Goal: Task Accomplishment & Management: Use online tool/utility

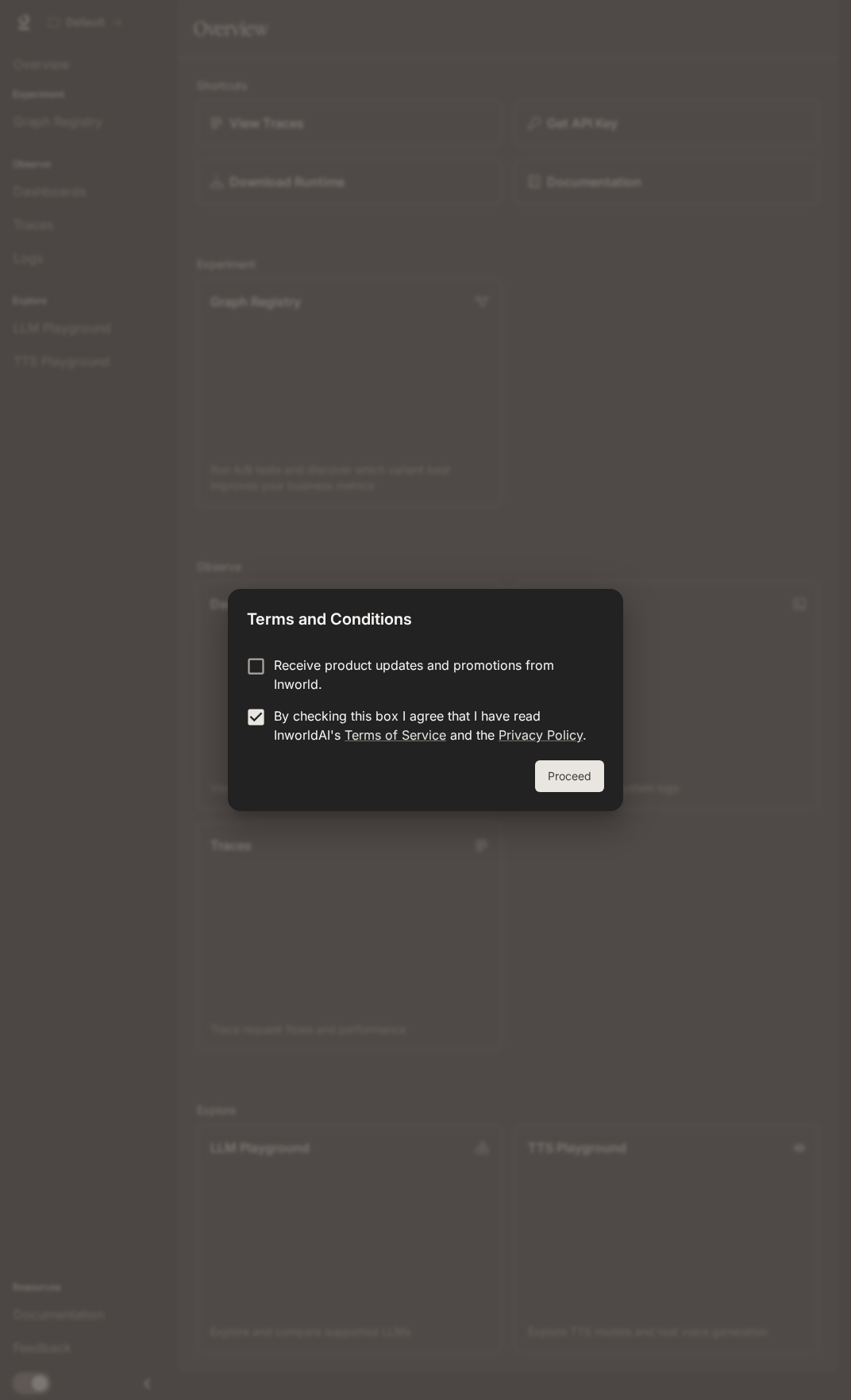
click at [570, 770] on button "Proceed" at bounding box center [569, 776] width 69 height 32
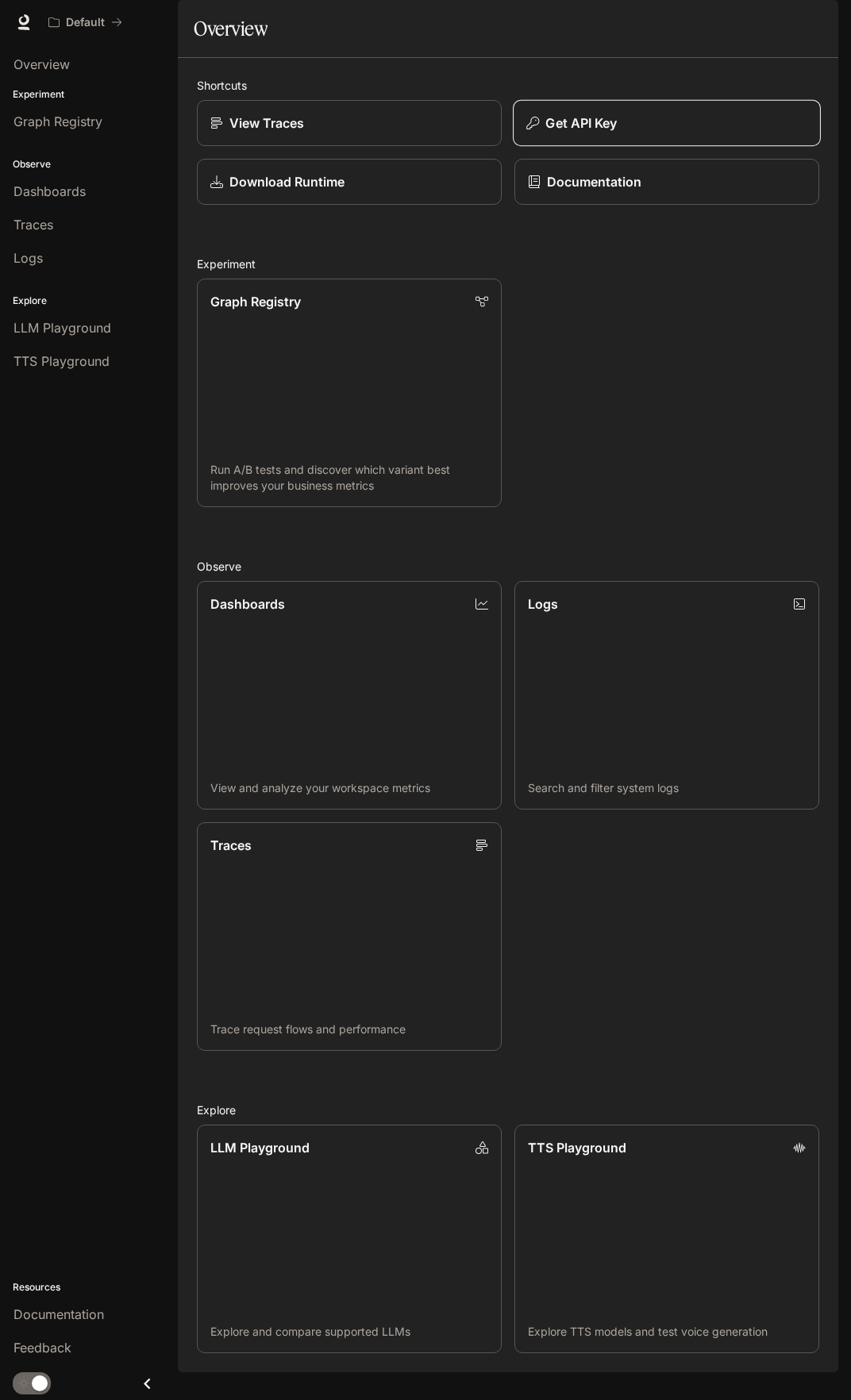
click at [654, 132] on div "Get API Key" at bounding box center [667, 123] width 281 height 19
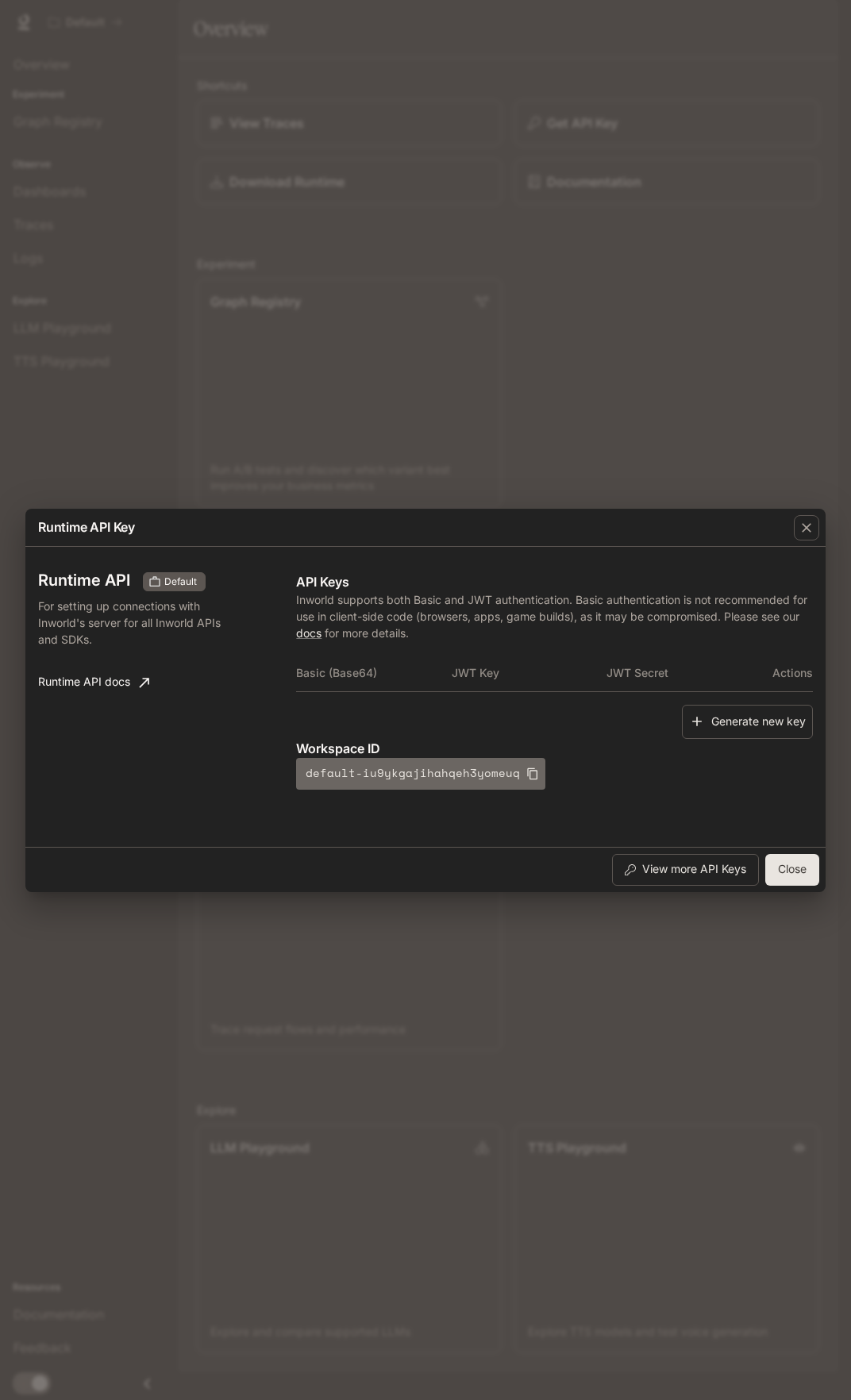
click at [526, 768] on icon "button" at bounding box center [532, 774] width 13 height 13
click at [552, 463] on div "Runtime API Key Runtime API Default For setting up connections with Inworld's s…" at bounding box center [425, 700] width 851 height 1400
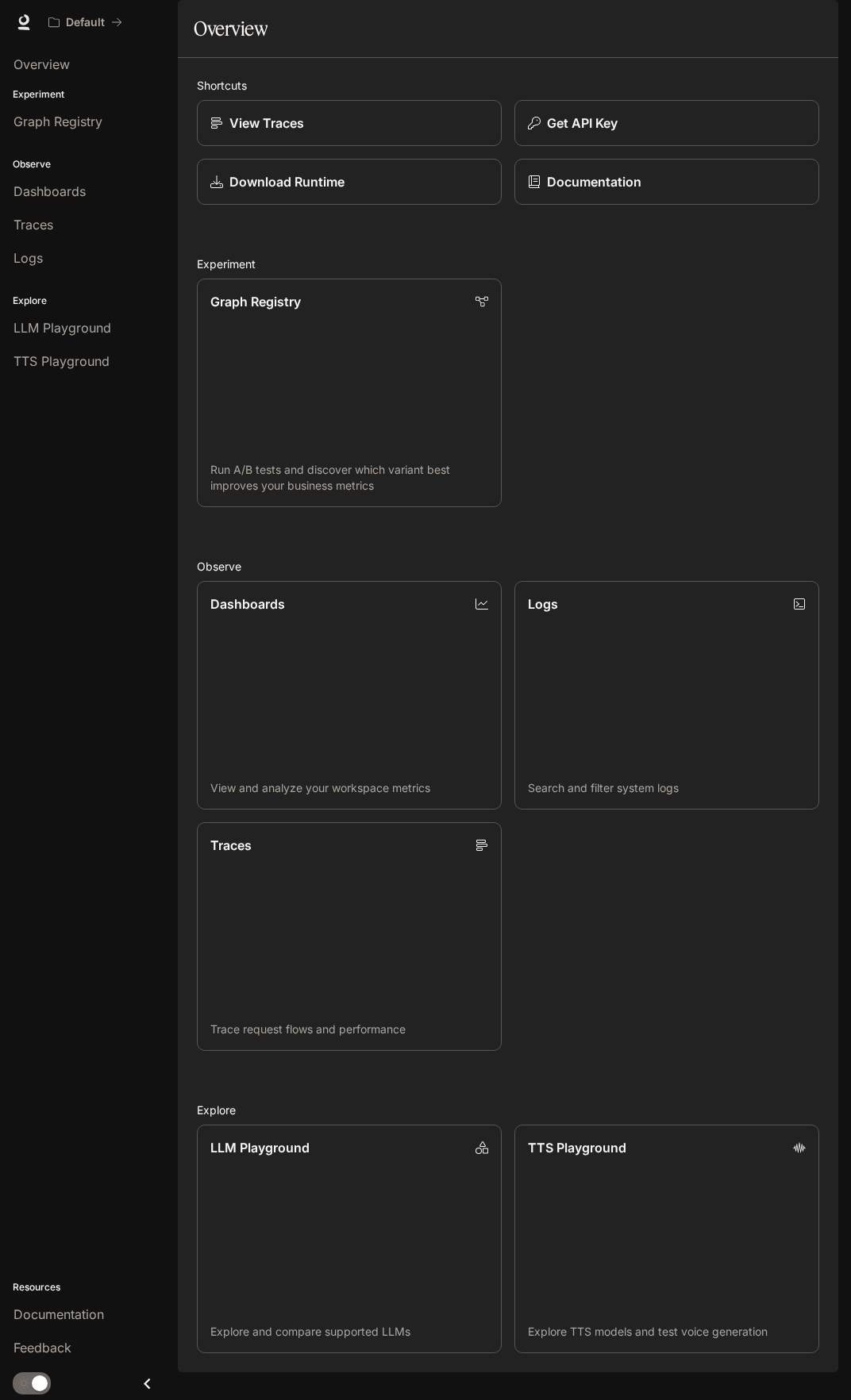
scroll to position [18, 0]
click at [568, 132] on p "Get API Key" at bounding box center [581, 123] width 72 height 19
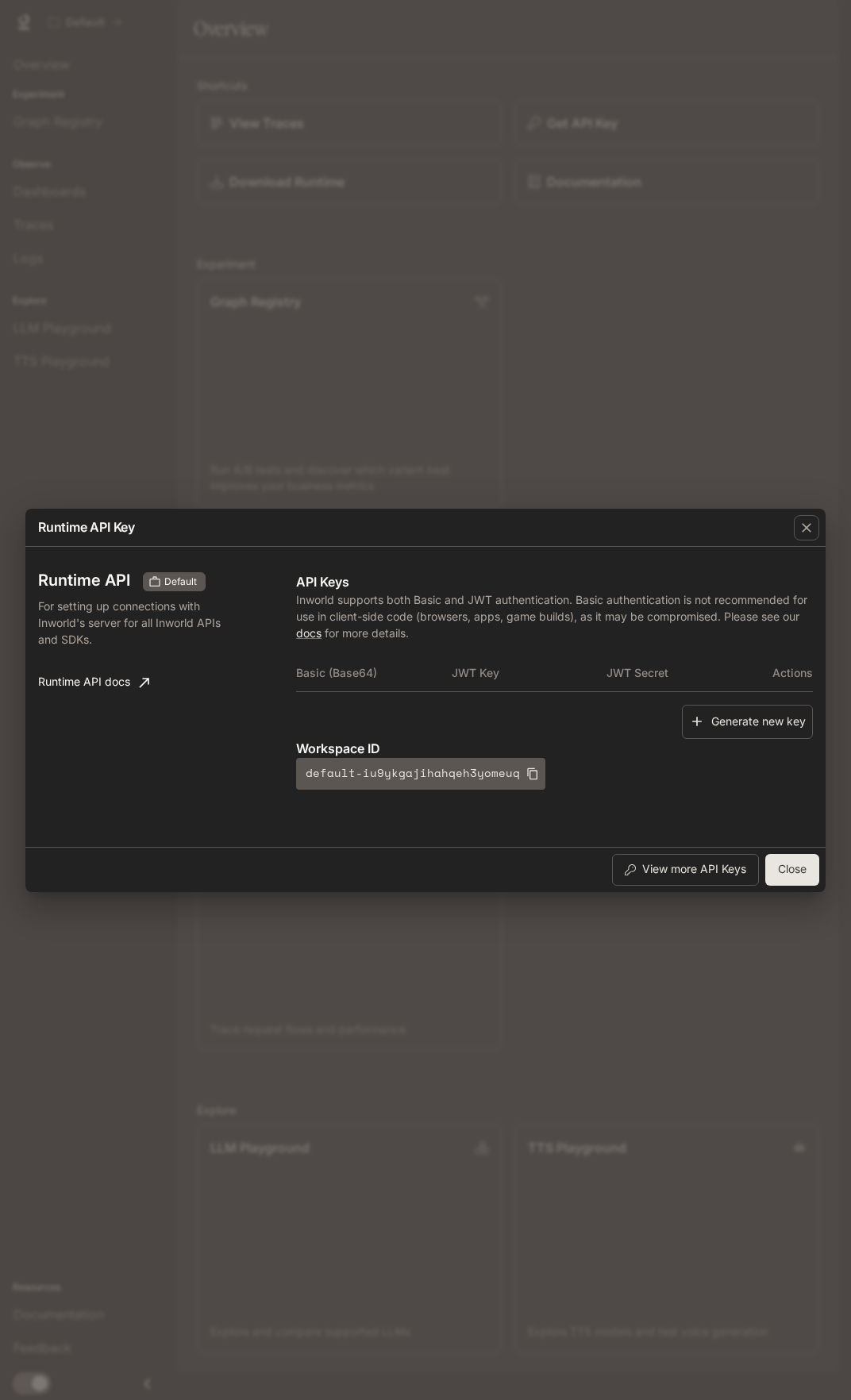
click at [643, 674] on th "JWT Secret" at bounding box center [683, 673] width 155 height 38
drag, startPoint x: 643, startPoint y: 674, endPoint x: 617, endPoint y: 679, distance: 26.5
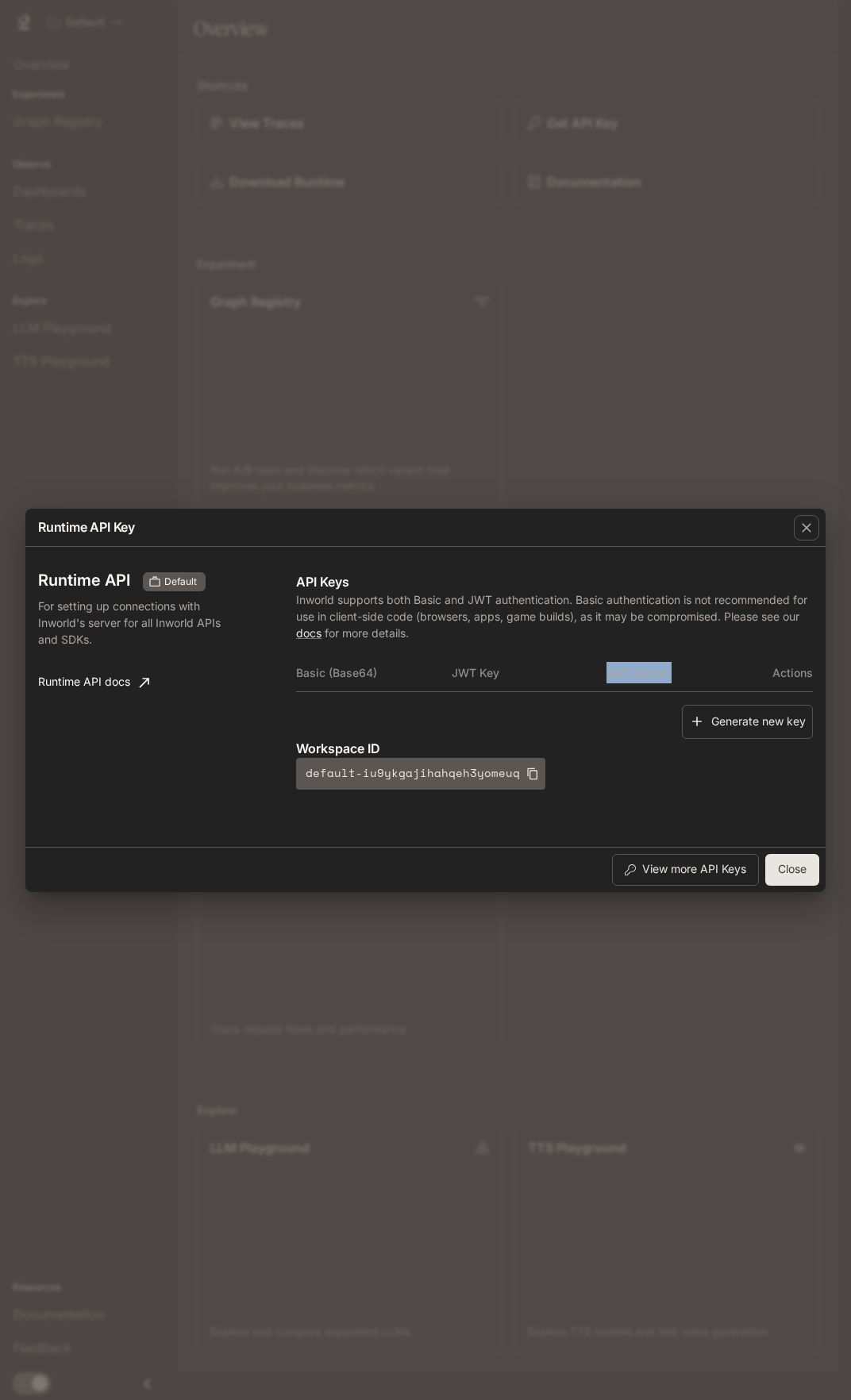
click at [617, 679] on th "JWT Secret" at bounding box center [683, 673] width 155 height 38
click at [671, 865] on button "View more API Keys" at bounding box center [685, 870] width 146 height 32
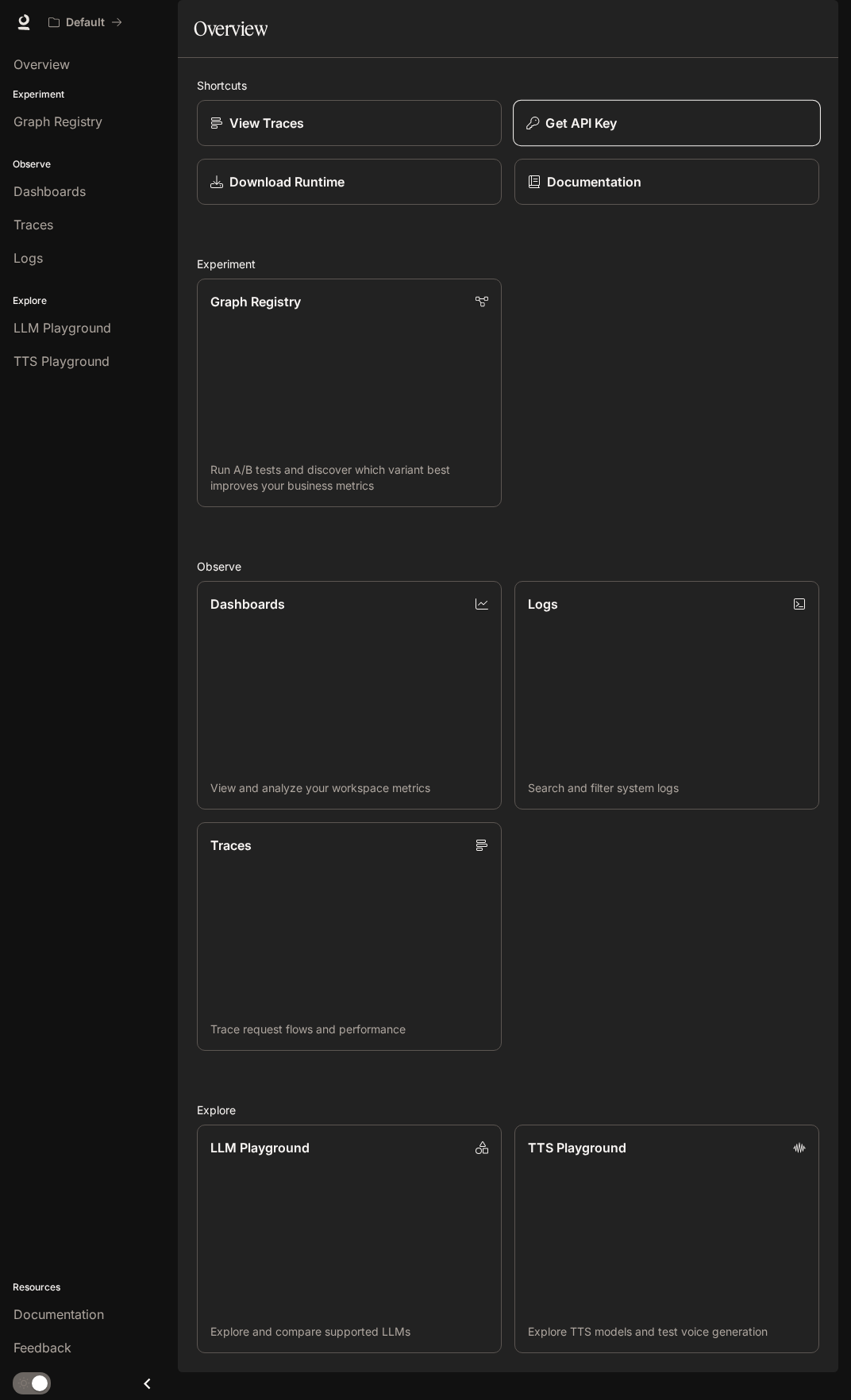
click at [614, 139] on button "Get API Key" at bounding box center [667, 124] width 308 height 47
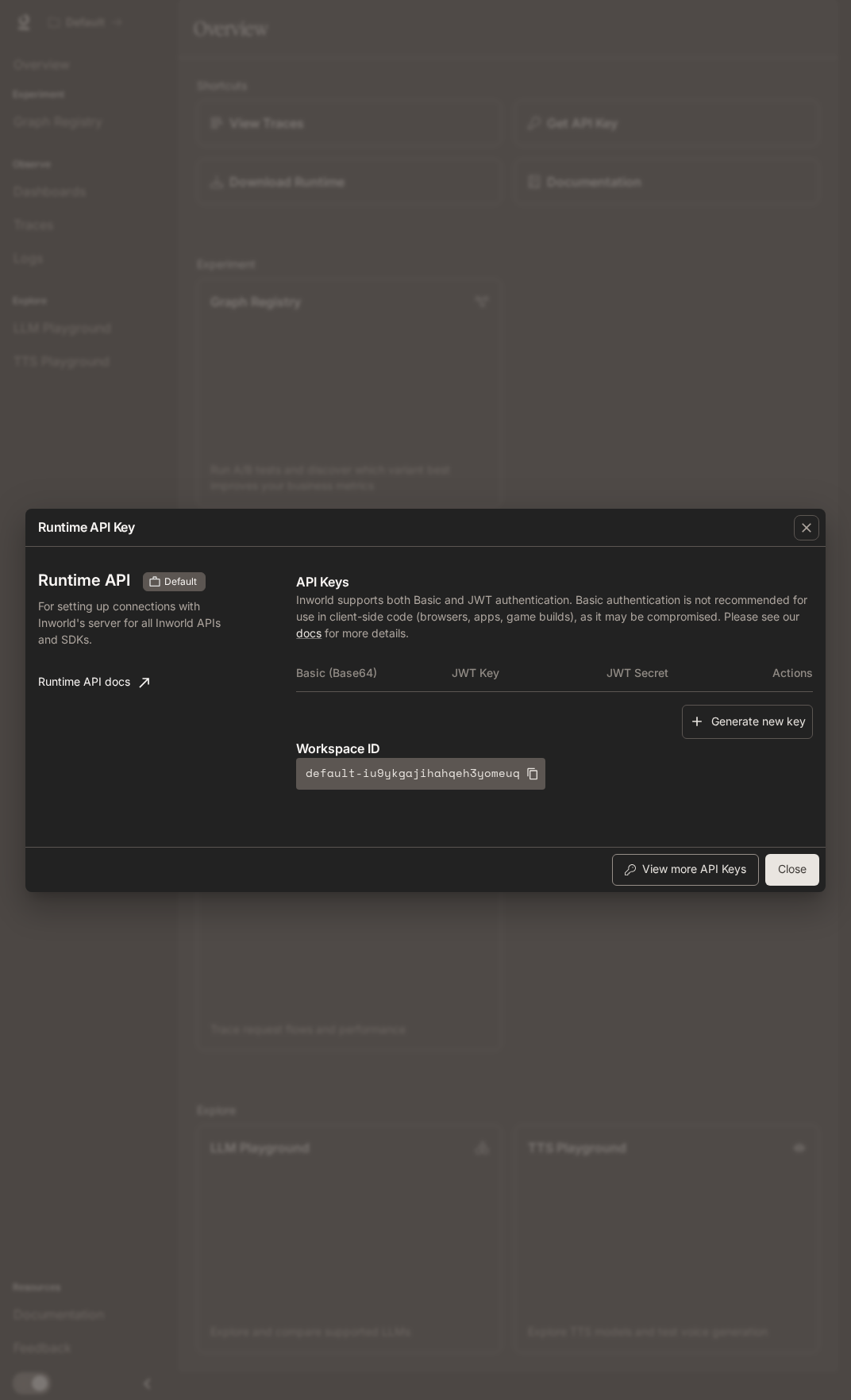
click at [645, 870] on button "View more API Keys" at bounding box center [685, 870] width 146 height 32
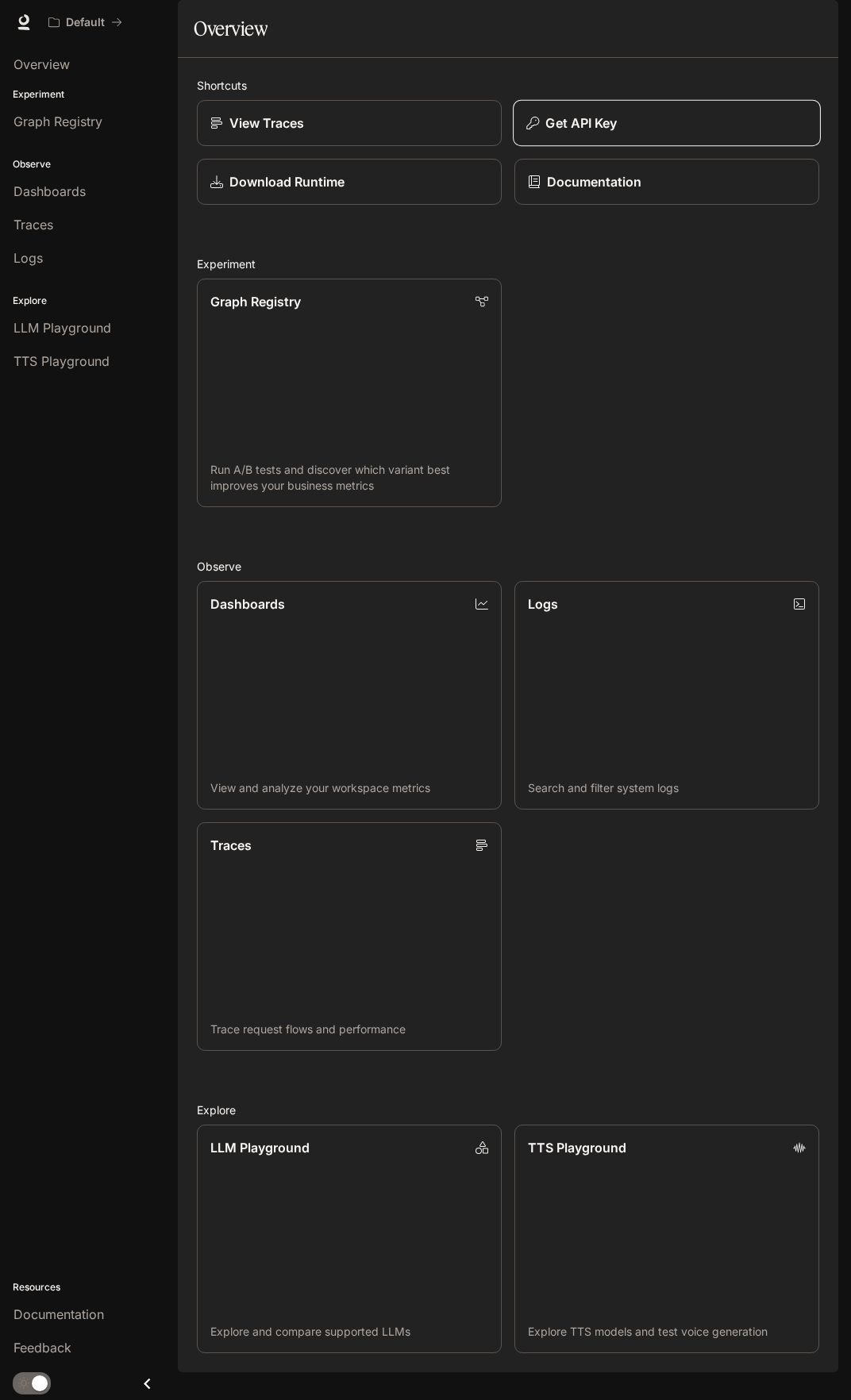
drag, startPoint x: 558, startPoint y: 173, endPoint x: 559, endPoint y: 163, distance: 10.0
click at [558, 172] on div "View Traces Get API Key Download Runtime Documentation" at bounding box center [502, 146] width 635 height 118
click at [559, 146] on button "Get API Key" at bounding box center [667, 124] width 308 height 47
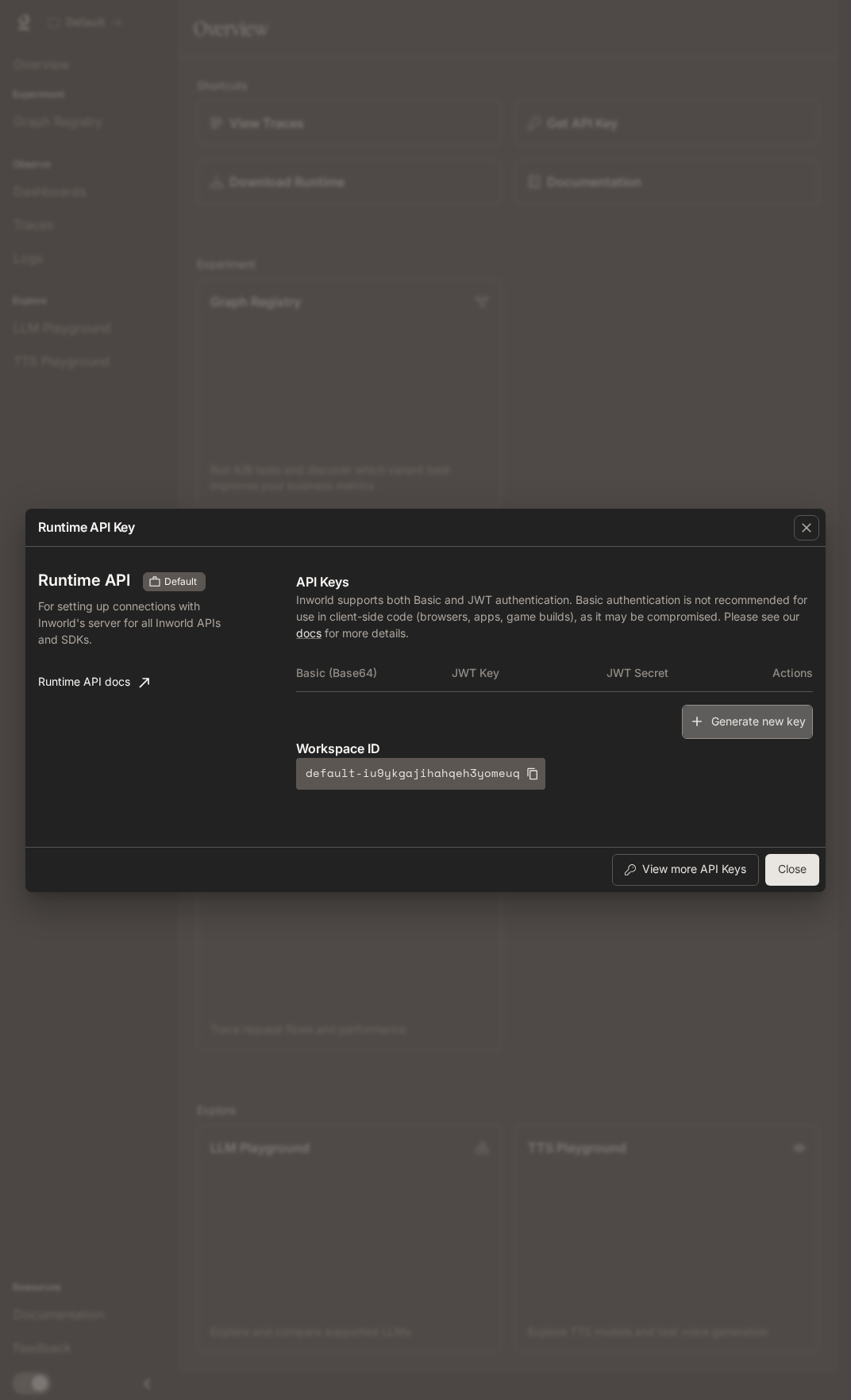
click at [734, 731] on button "Generate new key" at bounding box center [747, 721] width 131 height 35
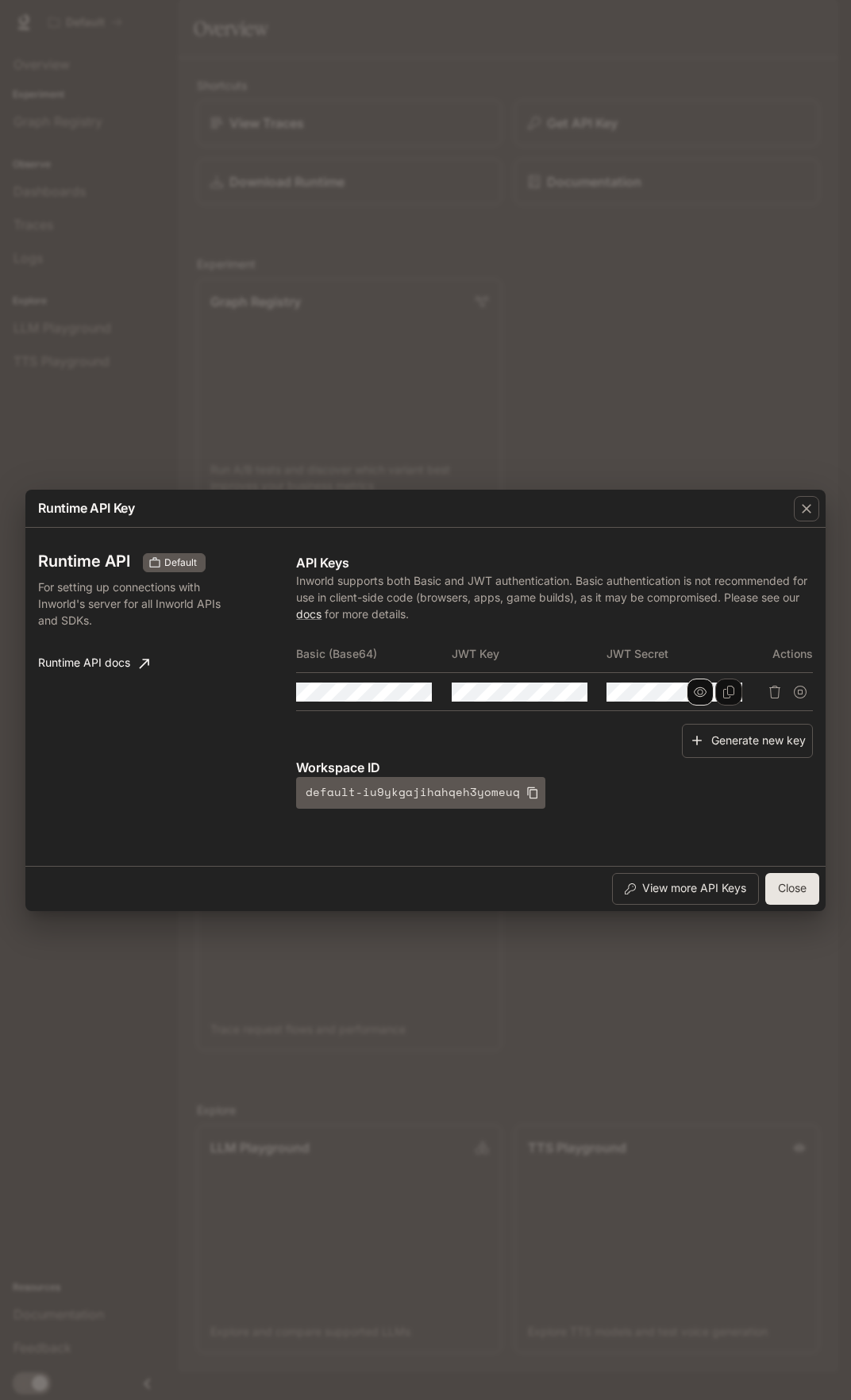
click at [702, 692] on icon "button" at bounding box center [699, 691] width 13 height 9
click at [395, 694] on icon "button" at bounding box center [390, 692] width 13 height 13
click at [537, 691] on button "button" at bounding box center [545, 692] width 27 height 27
click at [726, 696] on icon "Copy Secret" at bounding box center [728, 692] width 13 height 13
click at [412, 690] on icon "Copy Basic (Base64)" at bounding box center [418, 692] width 13 height 13
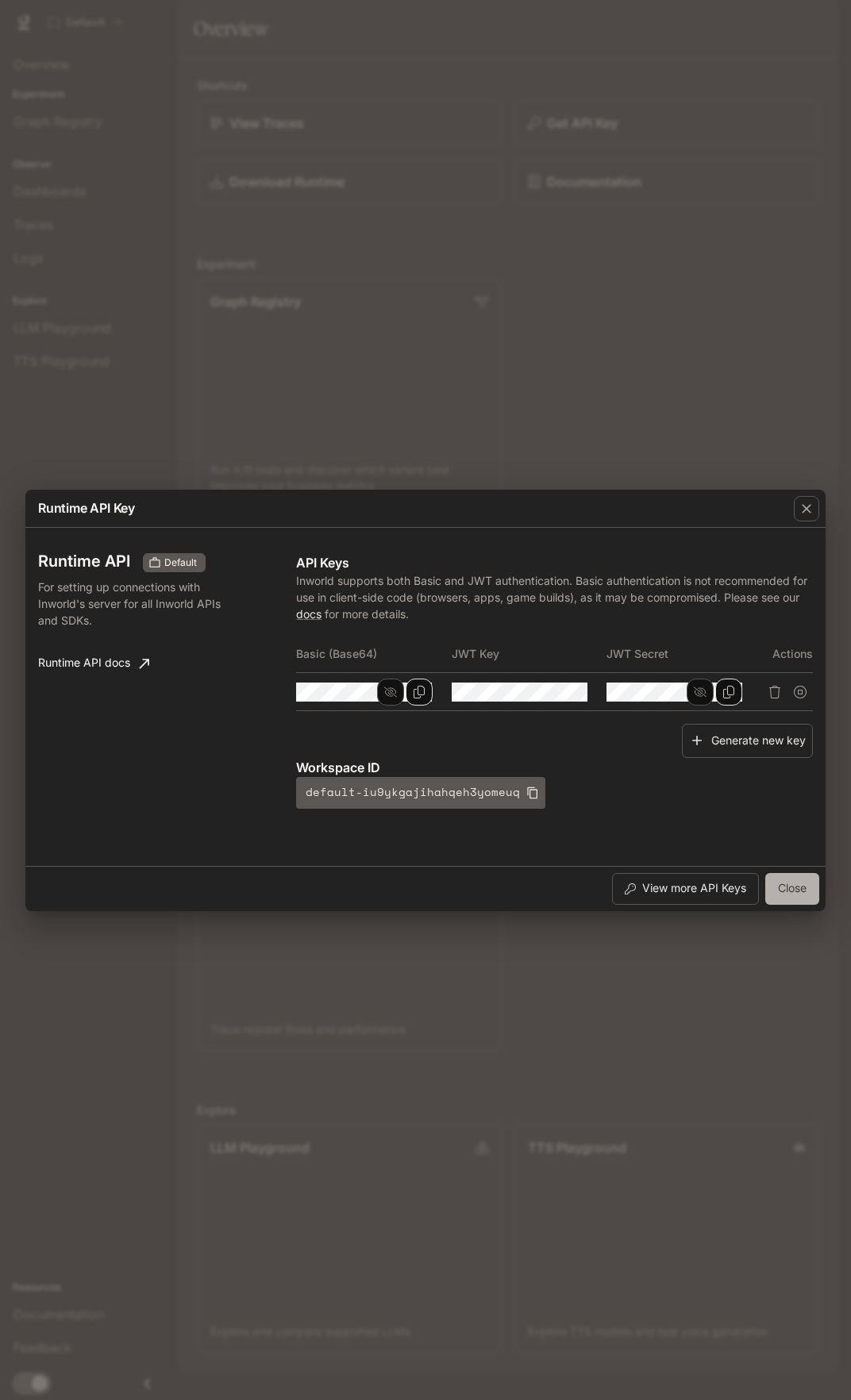
click at [796, 880] on button "Close" at bounding box center [792, 889] width 54 height 32
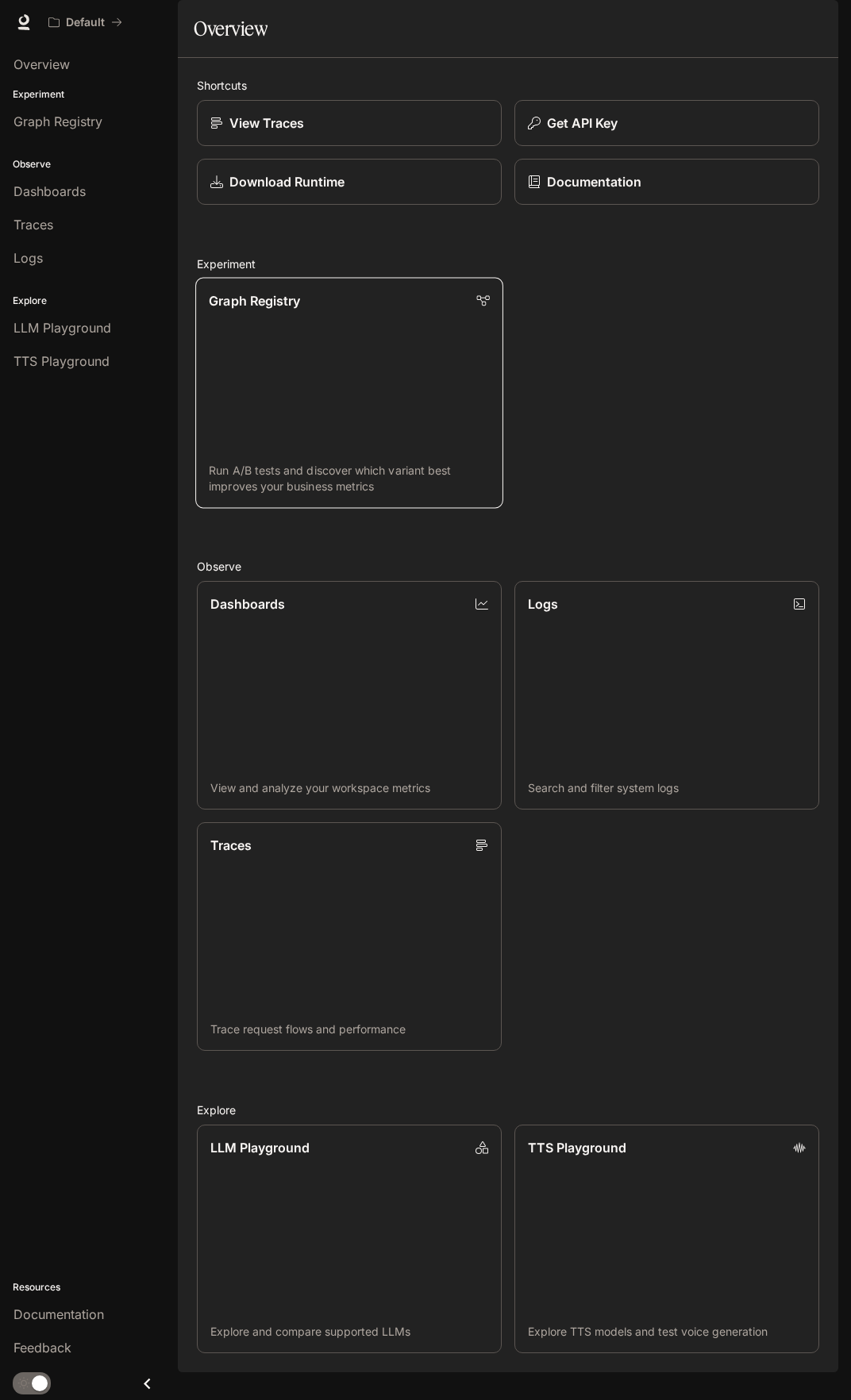
click at [354, 399] on link "Graph Registry Run A/B tests and discover which variant best improves your busi…" at bounding box center [349, 393] width 308 height 231
click at [85, 193] on span "Dashboards" at bounding box center [50, 191] width 72 height 19
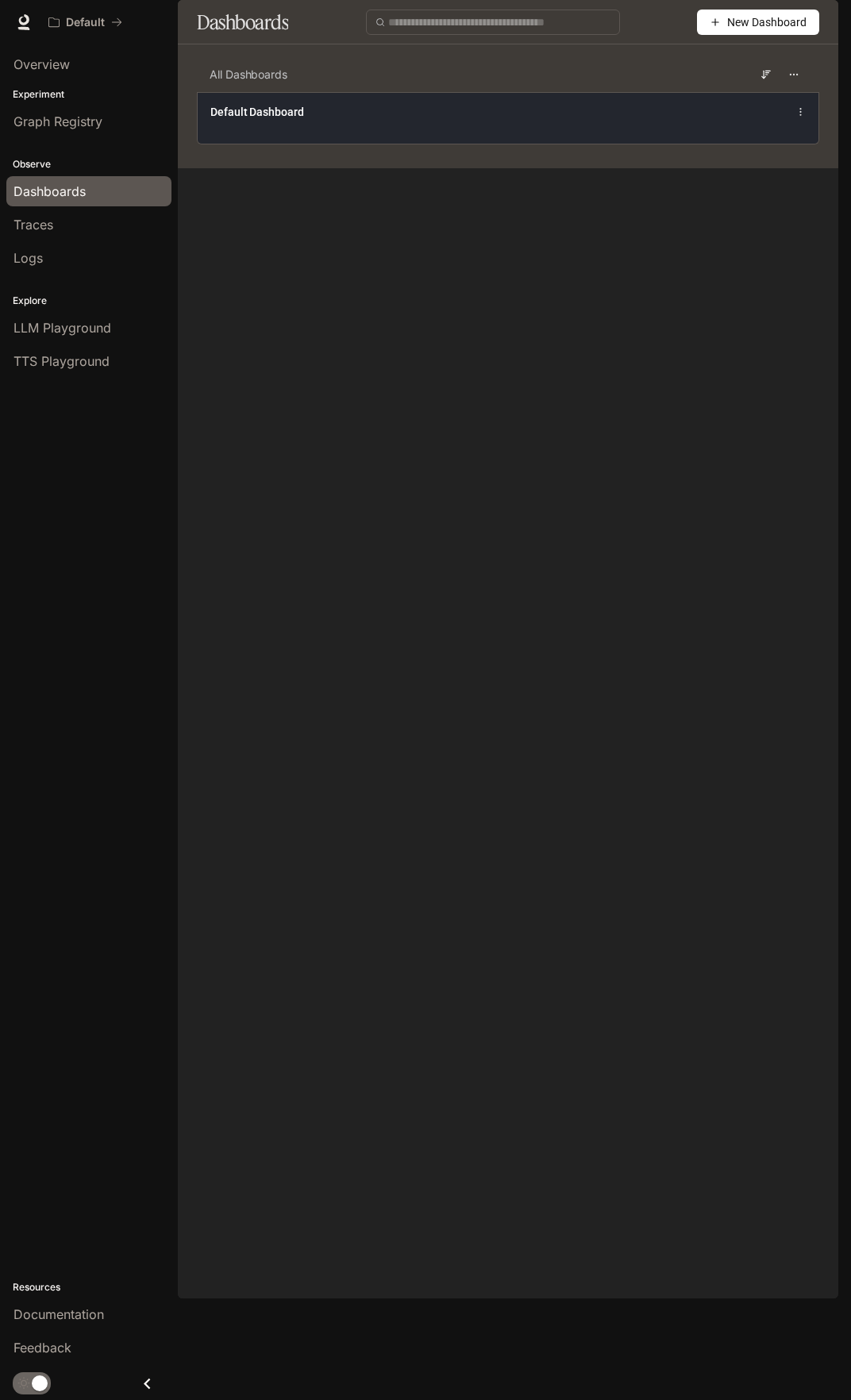
click at [348, 120] on div "Default Dashboard" at bounding box center [378, 112] width 336 height 16
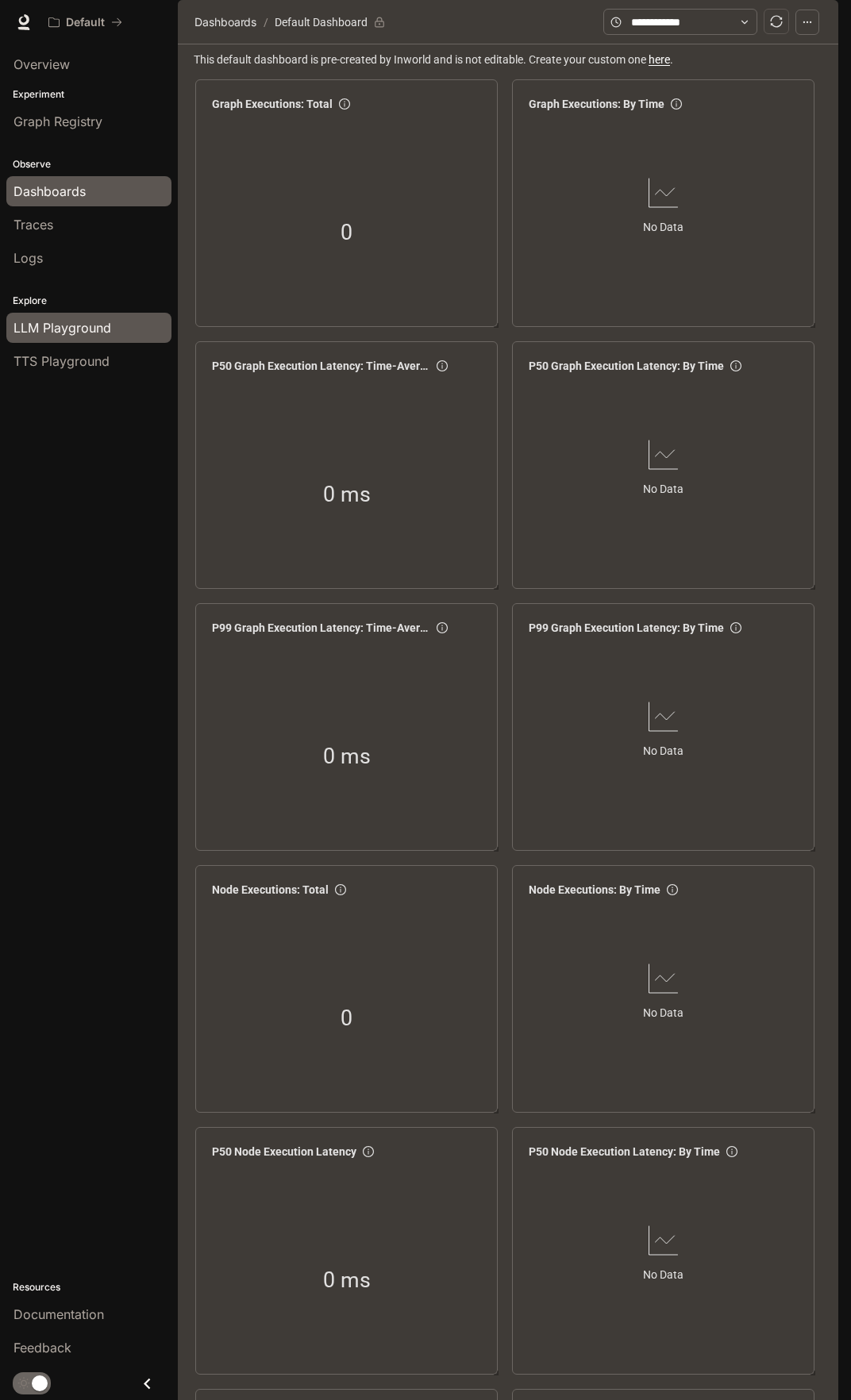
click at [114, 336] on div "LLM Playground" at bounding box center [88, 327] width 151 height 19
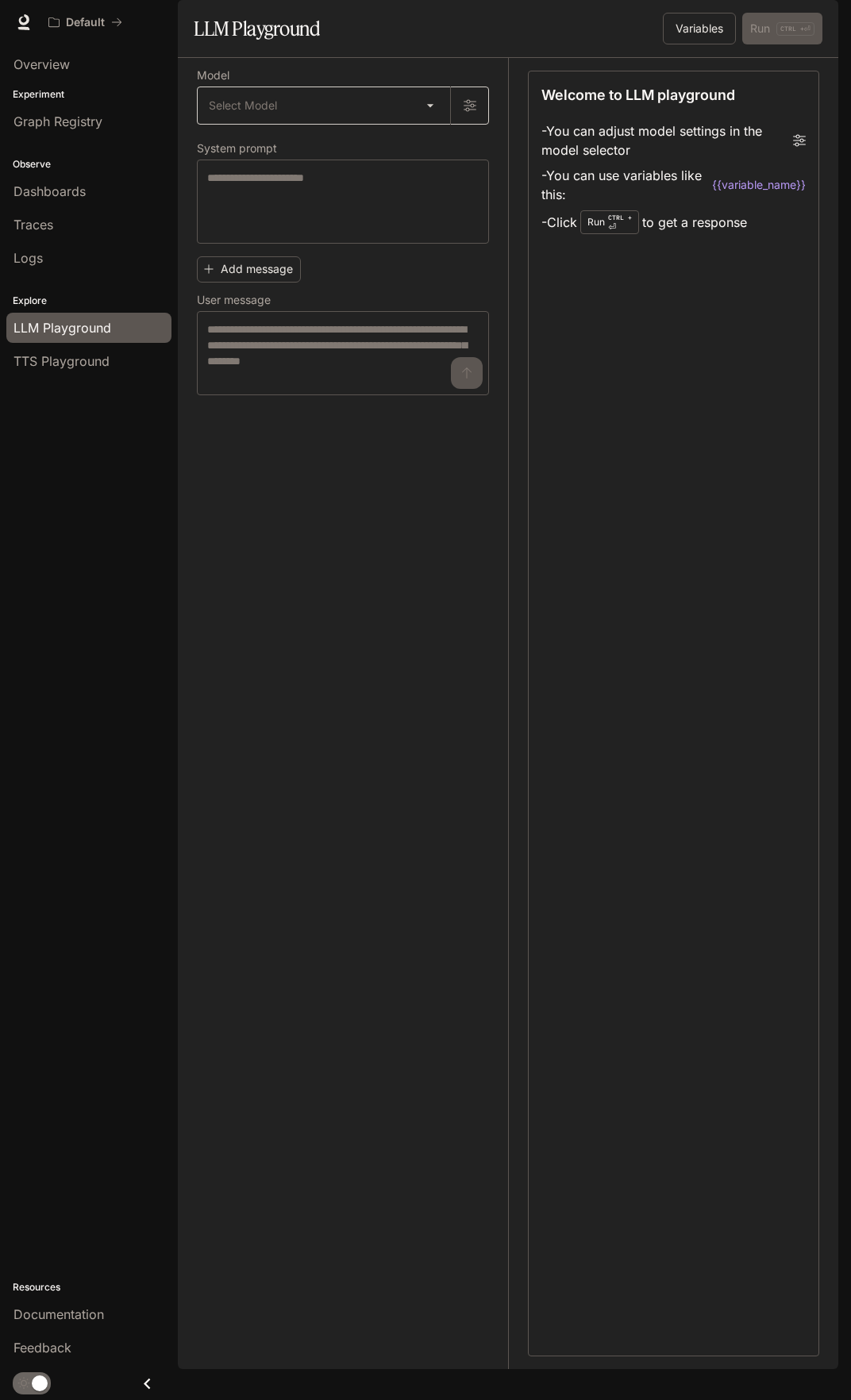
click at [420, 145] on body "Skip to main content Default Documentation Documentation Portal Overview Experi…" at bounding box center [425, 700] width 851 height 1400
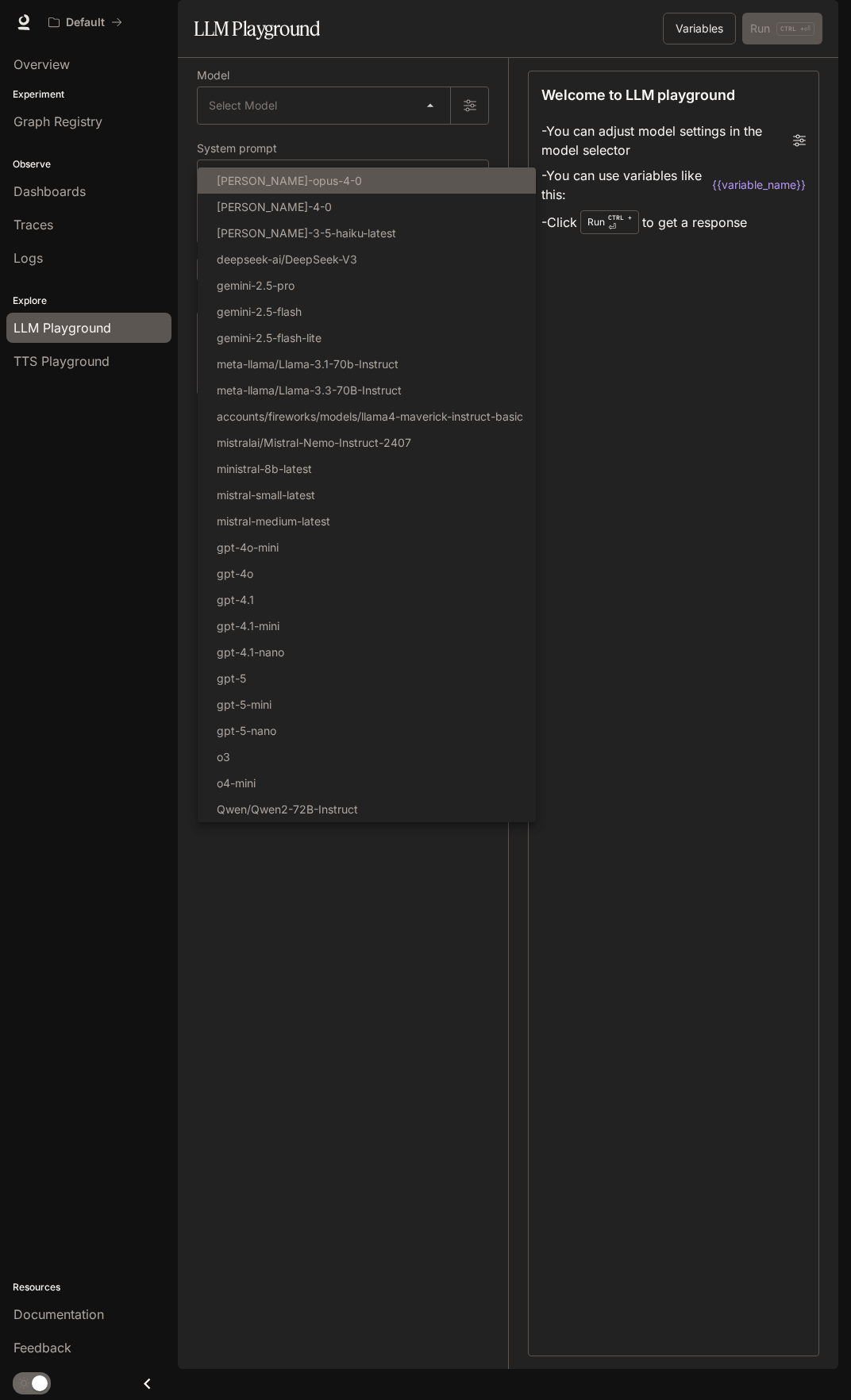
click at [371, 189] on li "[PERSON_NAME]-opus-4-0" at bounding box center [367, 180] width 338 height 26
type input "**********"
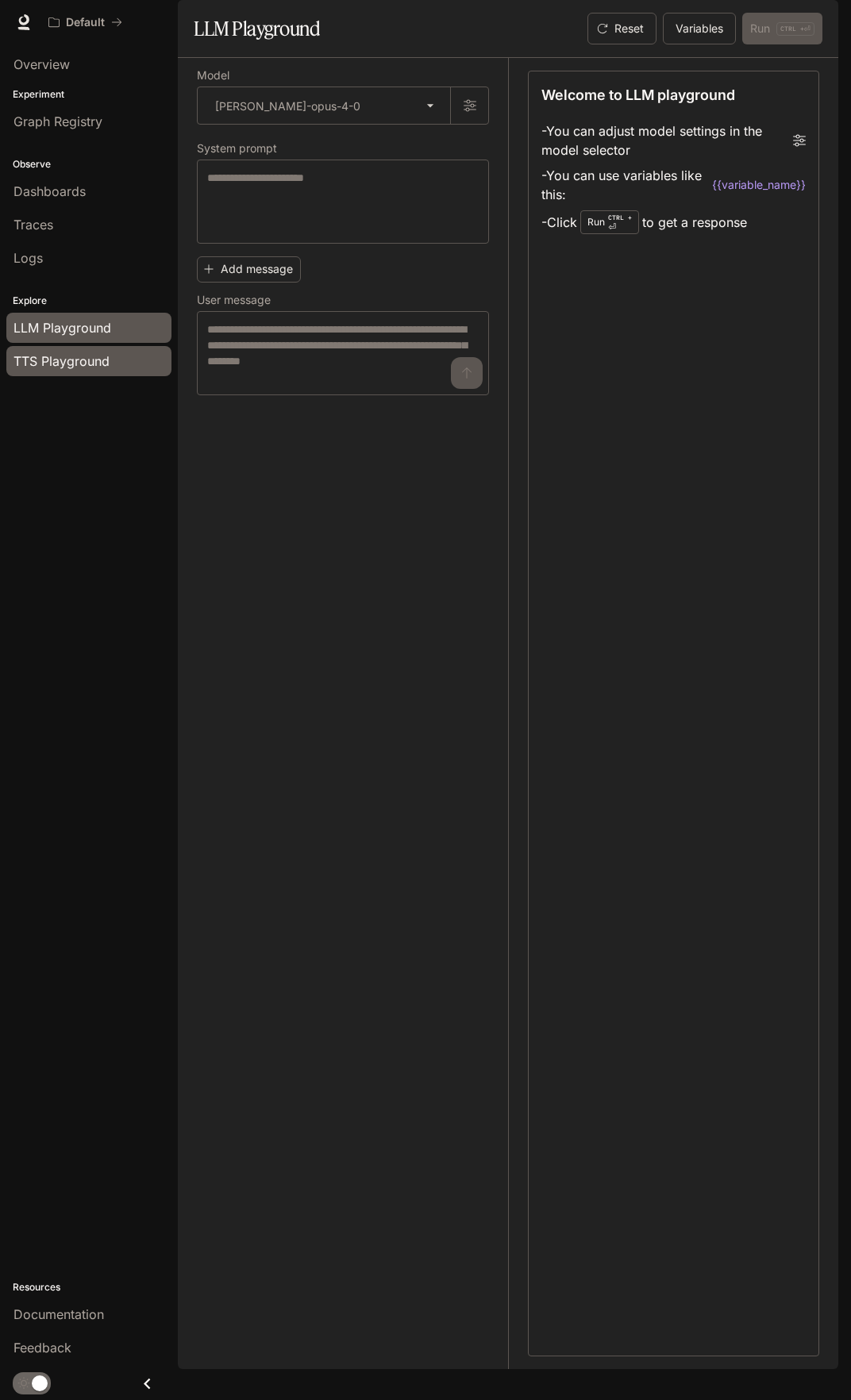
click at [88, 353] on span "TTS Playground" at bounding box center [61, 361] width 96 height 19
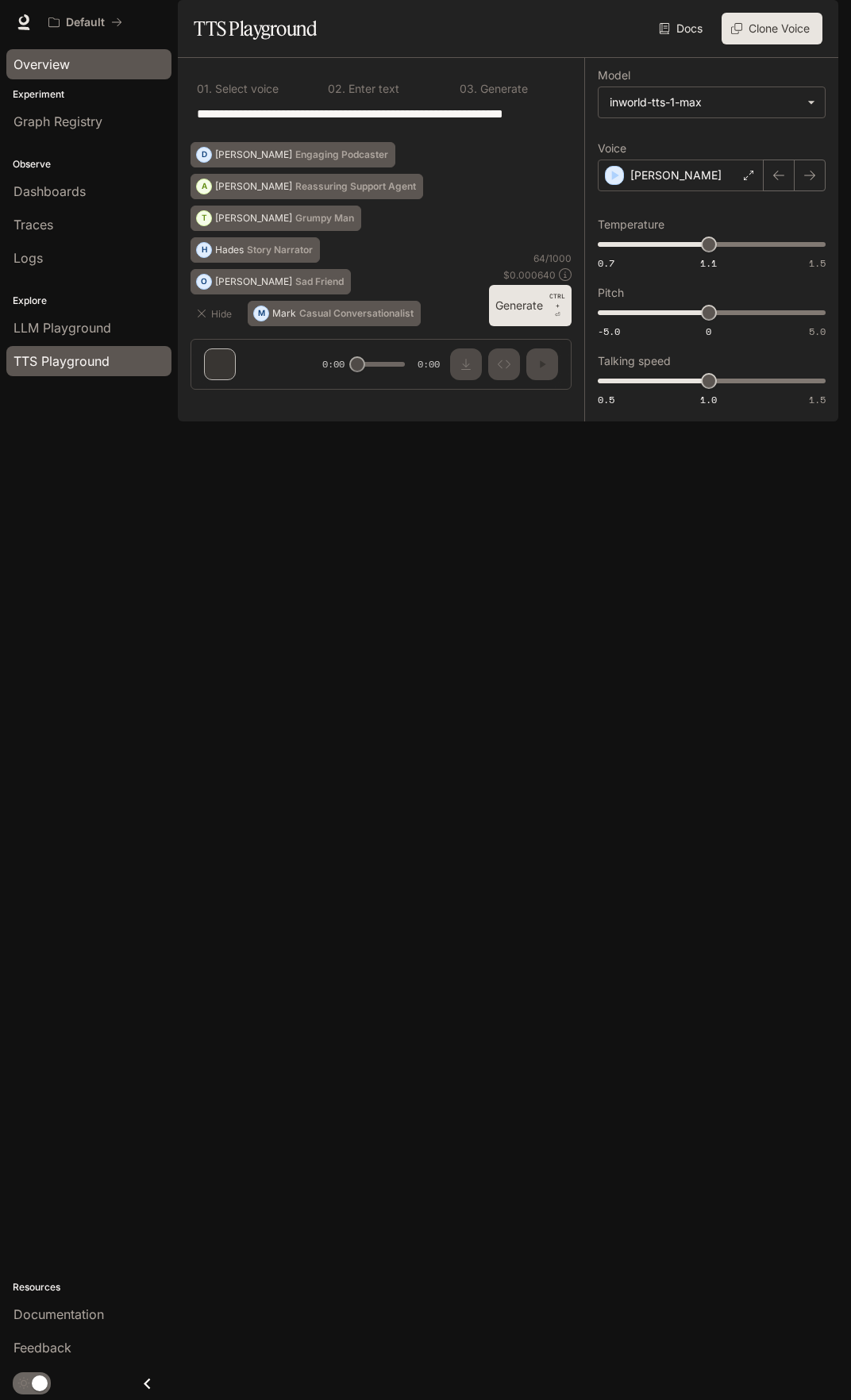
click at [53, 70] on span "Overview" at bounding box center [41, 64] width 56 height 19
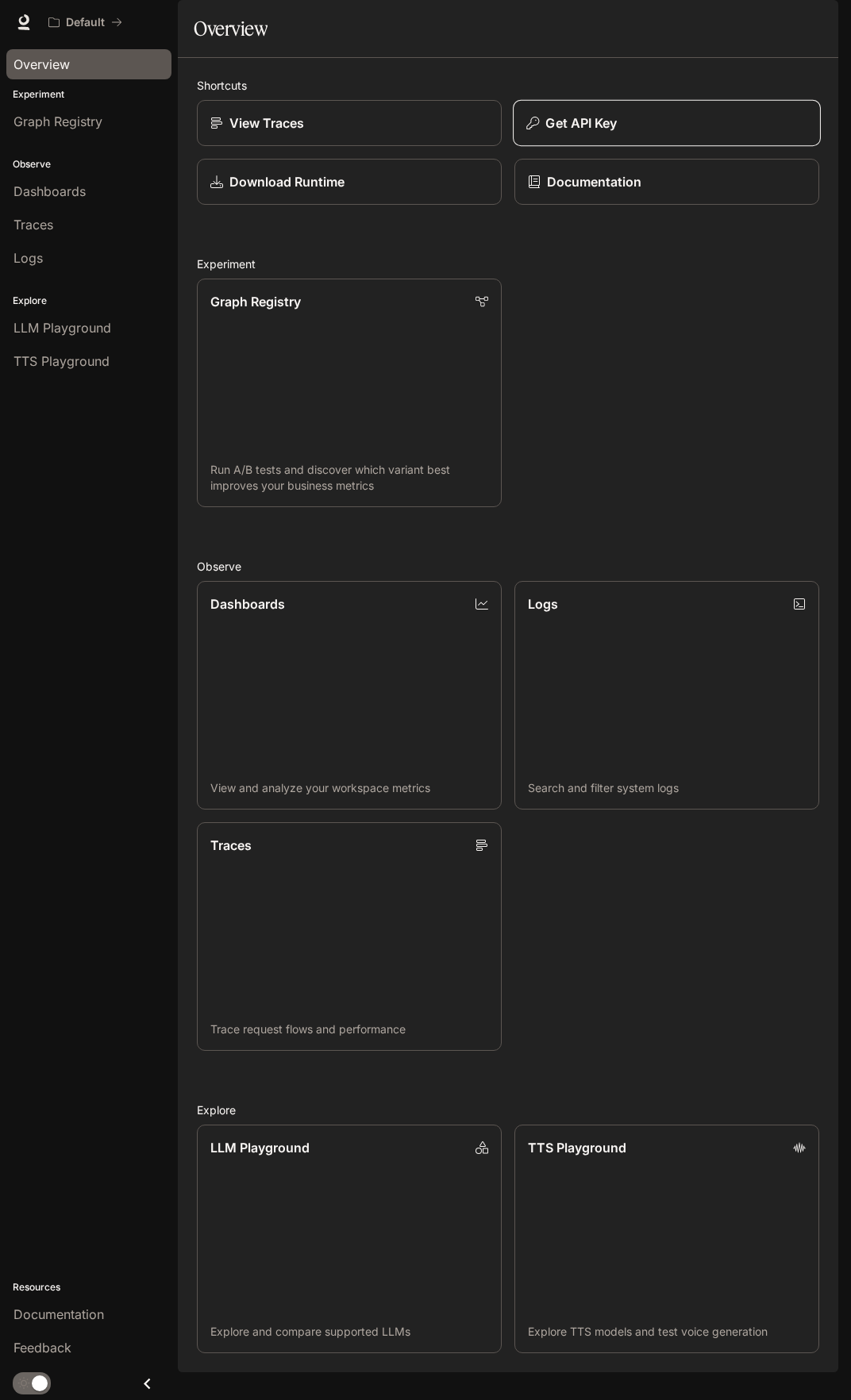
click at [620, 146] on button "Get API Key" at bounding box center [667, 124] width 308 height 47
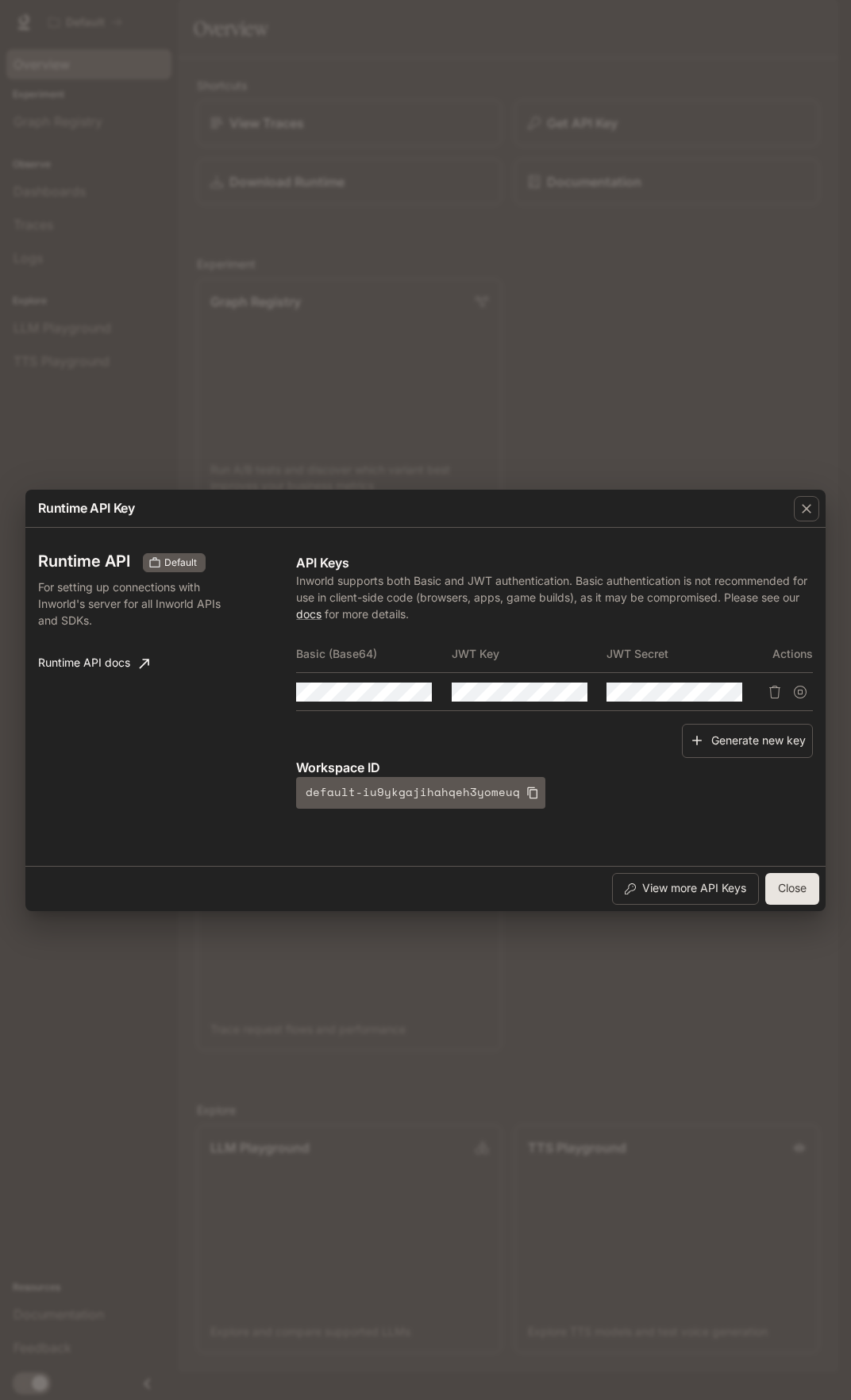
click at [221, 1077] on div "Runtime API Key Runtime API Default For setting up connections with Inworld's s…" at bounding box center [425, 700] width 851 height 1400
